Goal: Transaction & Acquisition: Subscribe to service/newsletter

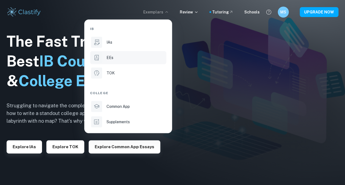
click at [110, 61] on li "EEs" at bounding box center [128, 57] width 76 height 13
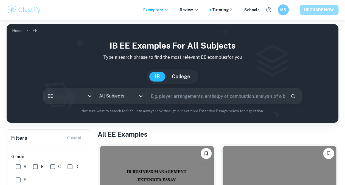
click at [320, 13] on button "UPGRADE NOW" at bounding box center [318, 10] width 39 height 10
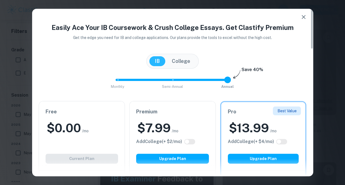
scroll to position [112, 0]
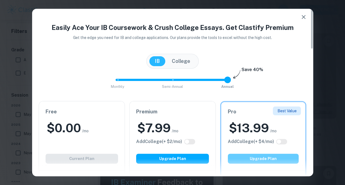
click at [270, 158] on button "Upgrade Plan" at bounding box center [263, 159] width 71 height 10
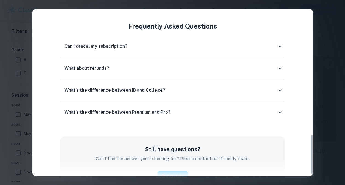
scroll to position [522, 0]
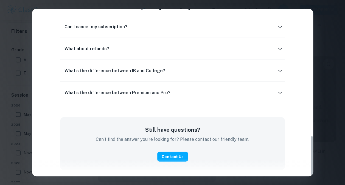
drag, startPoint x: 312, startPoint y: 43, endPoint x: 306, endPoint y: 199, distance: 156.1
click at [150, 95] on h6 "What's the difference between Premium and Pro?" at bounding box center [117, 92] width 106 height 7
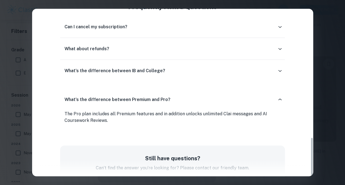
scroll to position [550, 0]
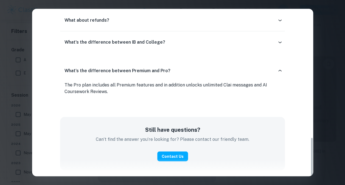
drag, startPoint x: 311, startPoint y: 133, endPoint x: 315, endPoint y: 146, distance: 13.7
click at [315, 146] on div "Easily Ace Your IB Coursework & Crush College Essays. Get Clastify Premium Get …" at bounding box center [172, 92] width 345 height 185
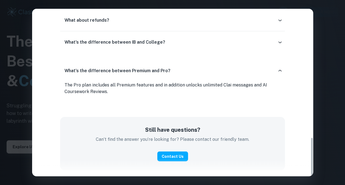
click at [280, 18] on icon at bounding box center [279, 20] width 5 height 5
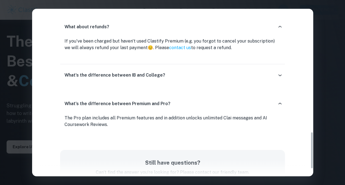
scroll to position [430, 0]
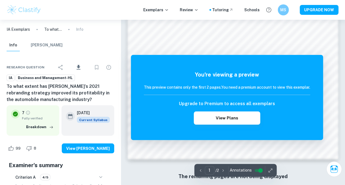
scroll to position [422, 0]
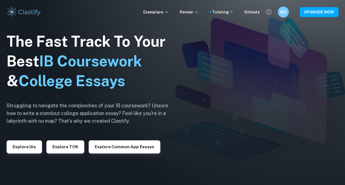
click at [47, 13] on div "Exemplars Review Tutoring Schools MS UPGRADE NOW" at bounding box center [172, 12] width 345 height 11
click at [318, 8] on button "UPGRADE NOW" at bounding box center [318, 12] width 39 height 10
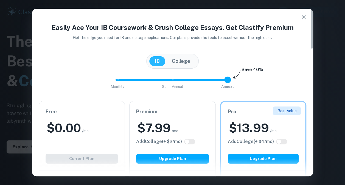
click at [48, 58] on div "[GEOGRAPHIC_DATA]" at bounding box center [173, 61] width 268 height 15
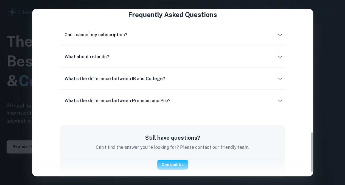
scroll to position [522, 0]
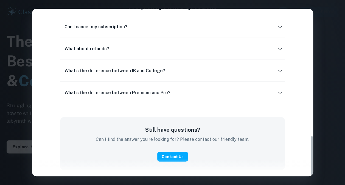
drag, startPoint x: 311, startPoint y: 44, endPoint x: 307, endPoint y: 198, distance: 153.9
click at [307, 185] on html "We value your privacy We use cookies to enhance your browsing experience, serve…" at bounding box center [172, 92] width 345 height 185
click at [278, 92] on icon at bounding box center [279, 93] width 3 height 2
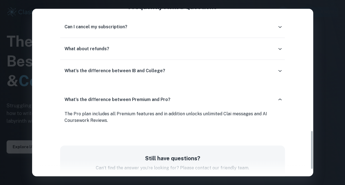
click at [312, 93] on div "Others using Clastify Premium & Pro It's so useful to see the exact scores an I…" at bounding box center [172, 38] width 281 height 320
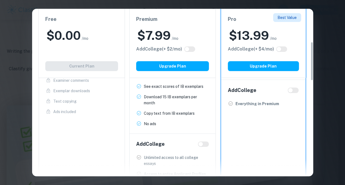
scroll to position [12, 0]
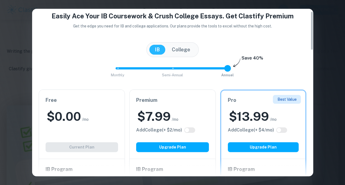
drag, startPoint x: 310, startPoint y: 141, endPoint x: 297, endPoint y: 22, distance: 119.4
click at [297, 22] on div "Easily Ace Your IB Coursework & Crush College Essays. Get Clastify Premium Get …" at bounding box center [172, 92] width 281 height 167
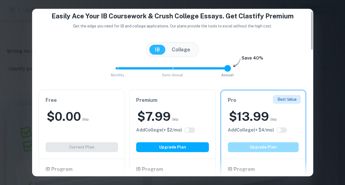
click at [268, 143] on button "Upgrade Plan" at bounding box center [263, 147] width 71 height 10
